Goal: Task Accomplishment & Management: Manage account settings

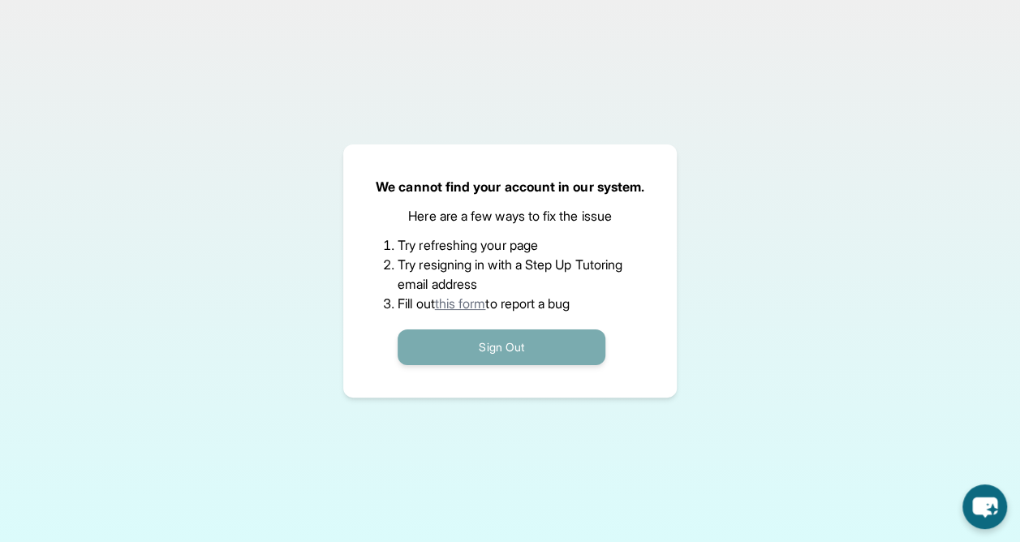
click at [511, 347] on button "Sign Out" at bounding box center [502, 347] width 208 height 36
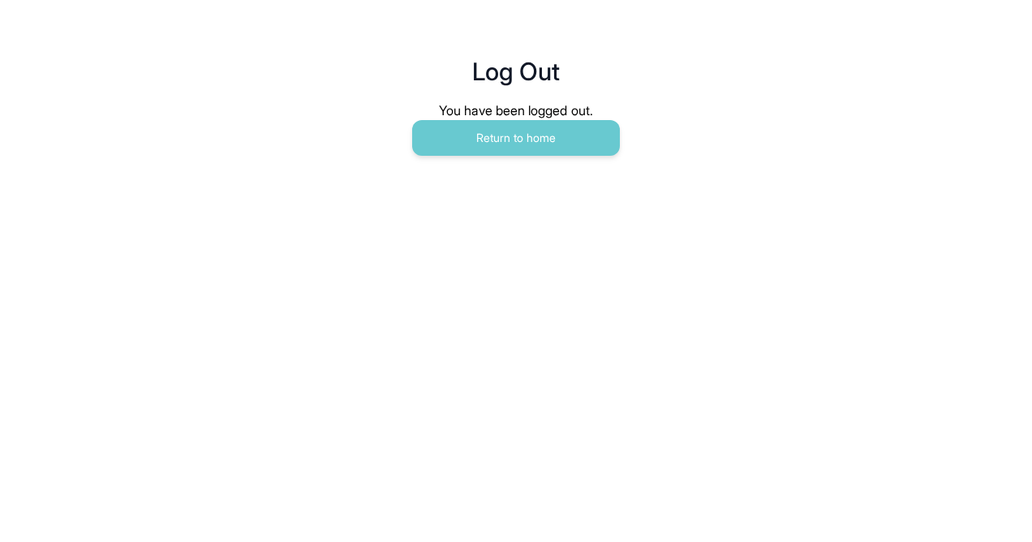
click at [519, 158] on main "Log Out You have been logged out. Return to home" at bounding box center [516, 89] width 831 height 179
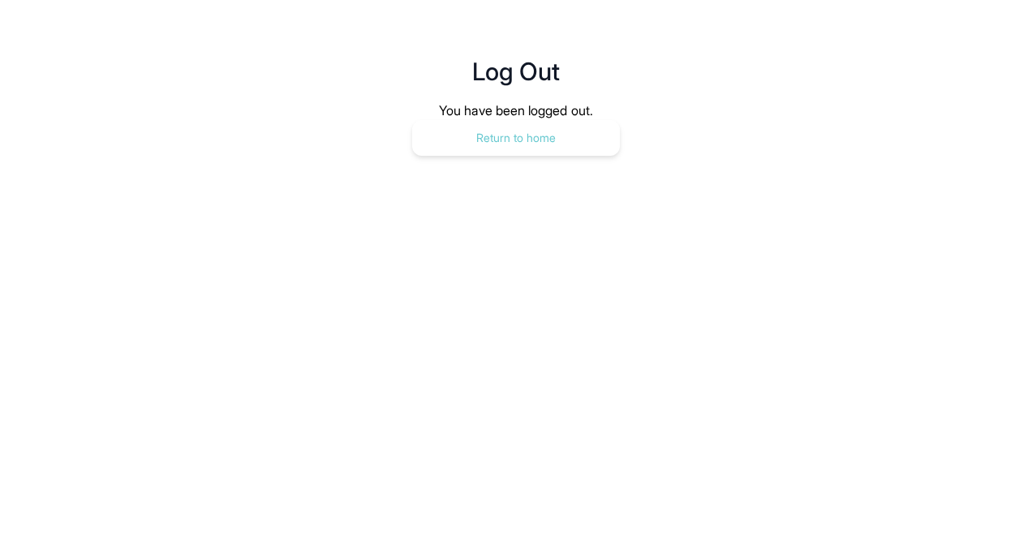
click at [506, 141] on button "Return to home" at bounding box center [516, 138] width 208 height 36
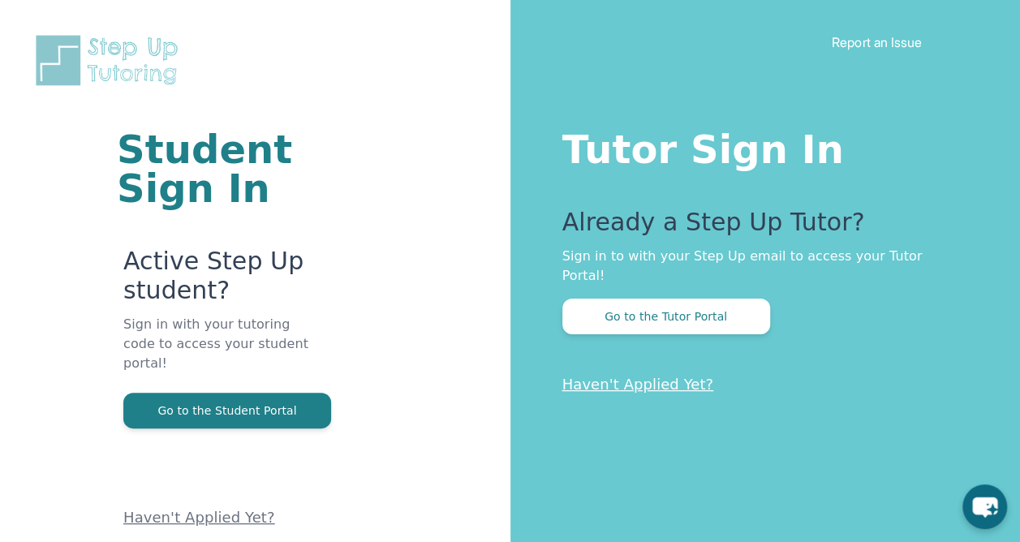
click at [219, 428] on p "Haven't Applied Yet?" at bounding box center [219, 478] width 192 height 101
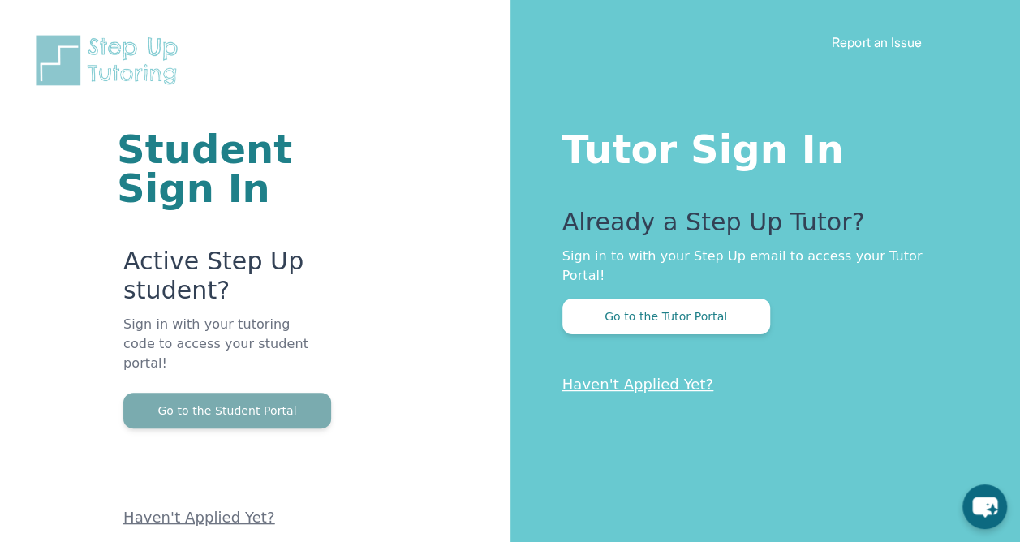
click at [213, 398] on button "Go to the Student Portal" at bounding box center [227, 411] width 208 height 36
